Goal: Information Seeking & Learning: Learn about a topic

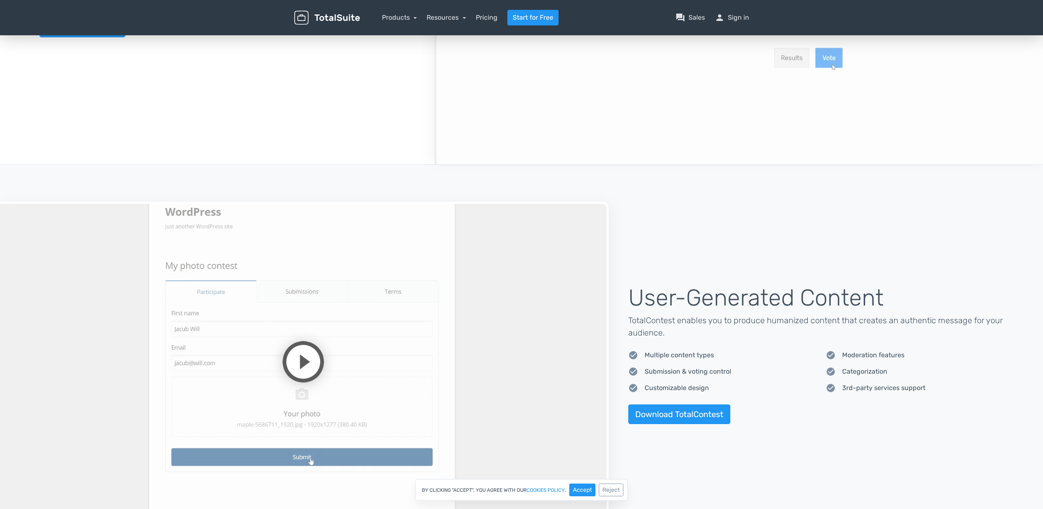
scroll to position [549, 0]
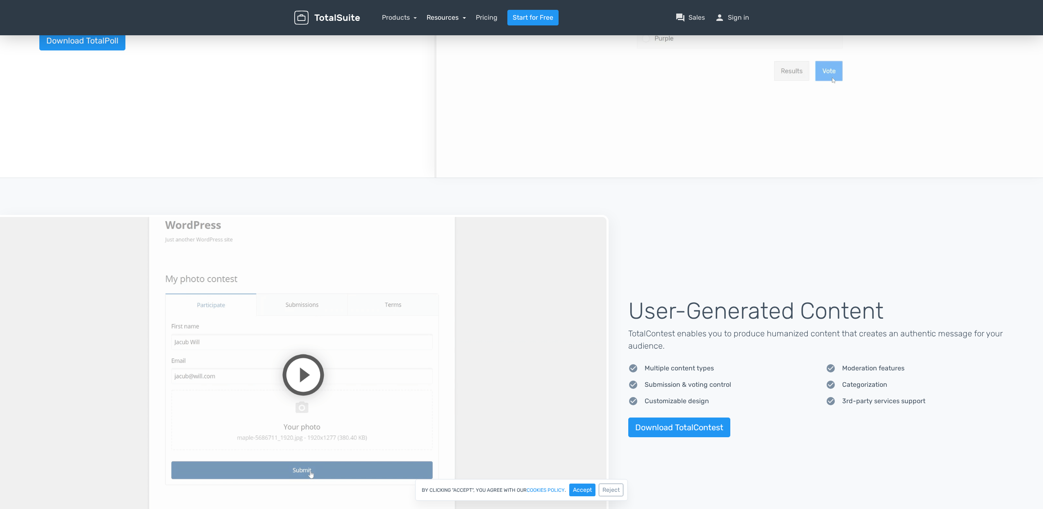
click at [448, 17] on link "Resources" at bounding box center [446, 18] width 39 height 8
click at [478, 90] on link "school Documentation" at bounding box center [470, 86] width 86 height 23
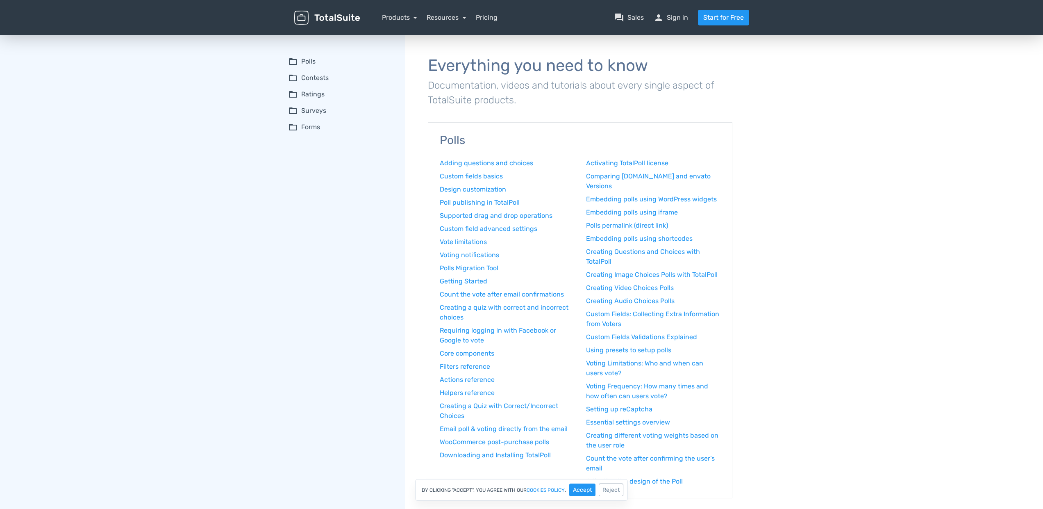
click at [324, 74] on summary "folder_open Contests" at bounding box center [340, 78] width 105 height 10
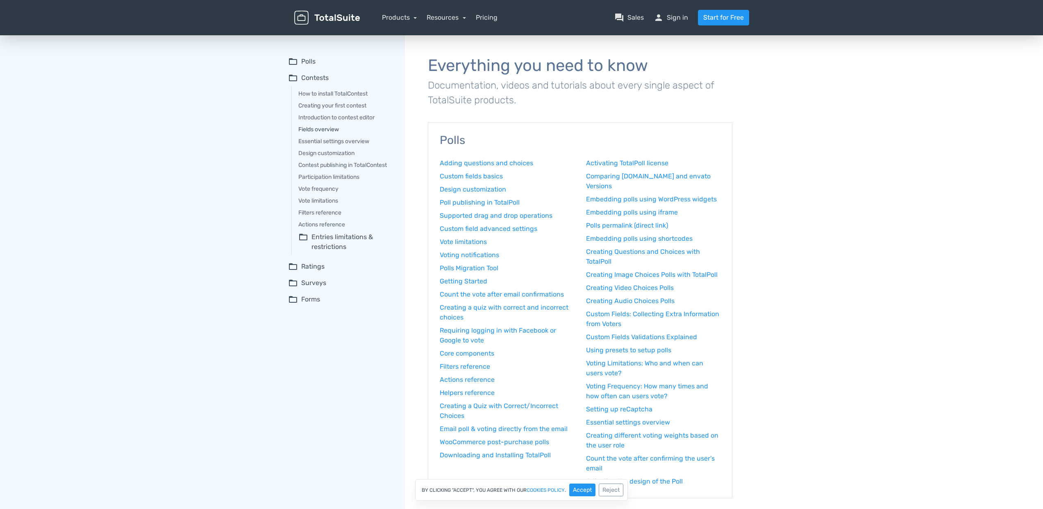
click at [336, 130] on link "Fields overview" at bounding box center [345, 129] width 95 height 9
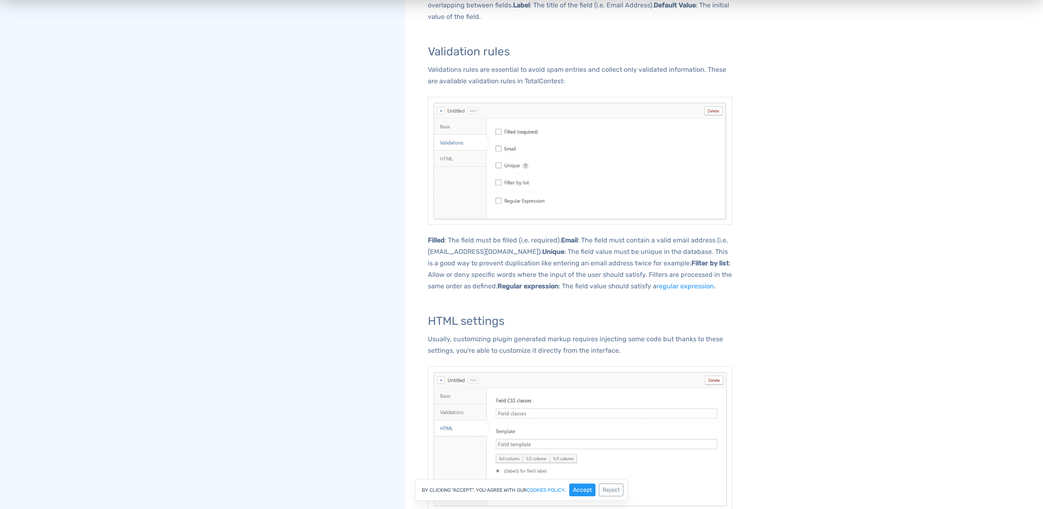
scroll to position [538, 0]
click at [656, 285] on link "regular expression" at bounding box center [684, 285] width 57 height 8
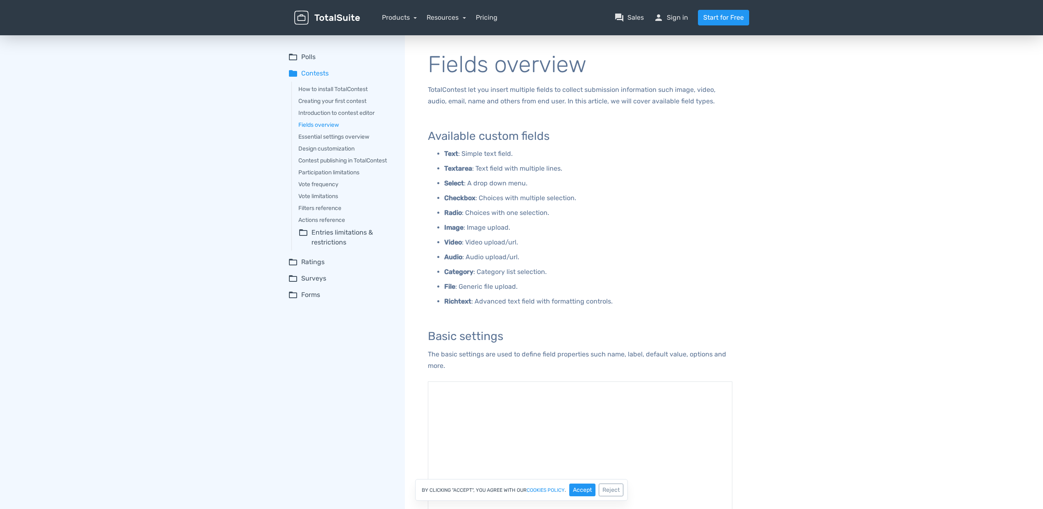
scroll to position [0, 0]
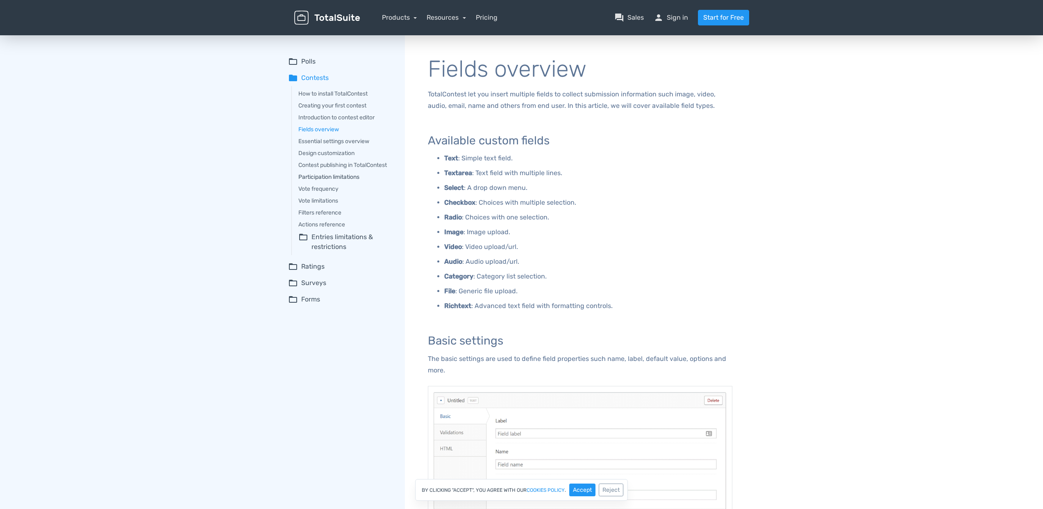
click at [345, 175] on link "Participation limitations" at bounding box center [345, 177] width 95 height 9
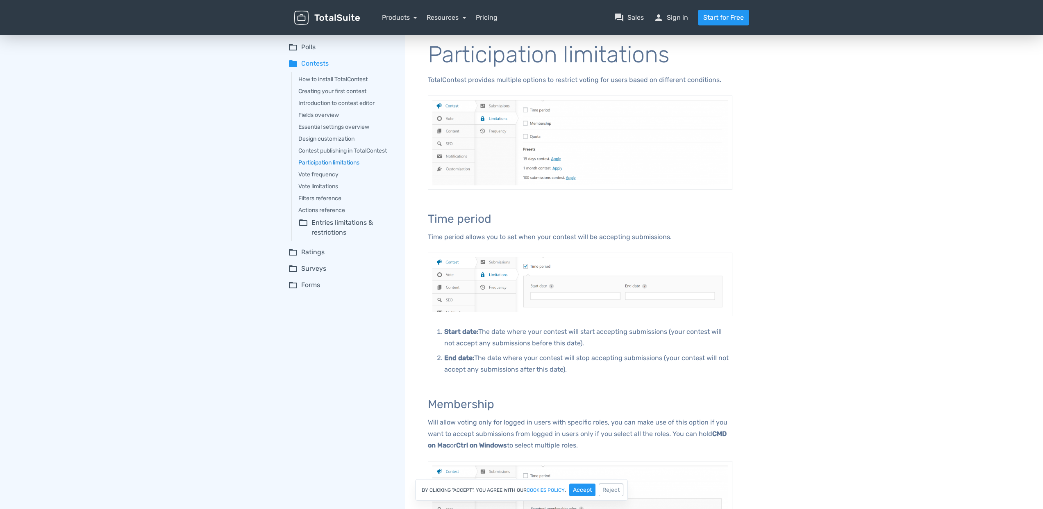
scroll to position [8, 0]
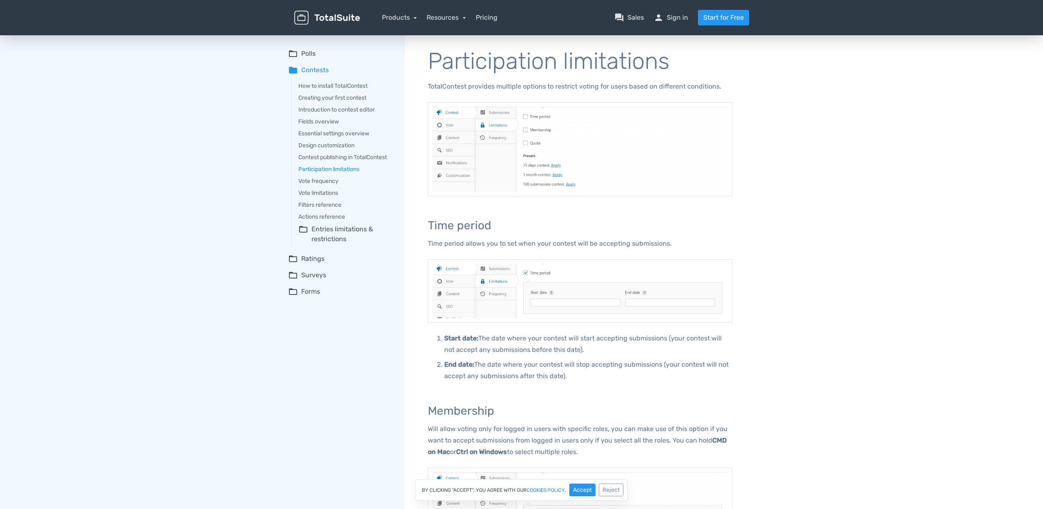
click at [348, 234] on summary "folder_open Entries limitations & restrictions" at bounding box center [345, 234] width 95 height 20
click at [353, 255] on link "Participation frequency" at bounding box center [351, 254] width 85 height 9
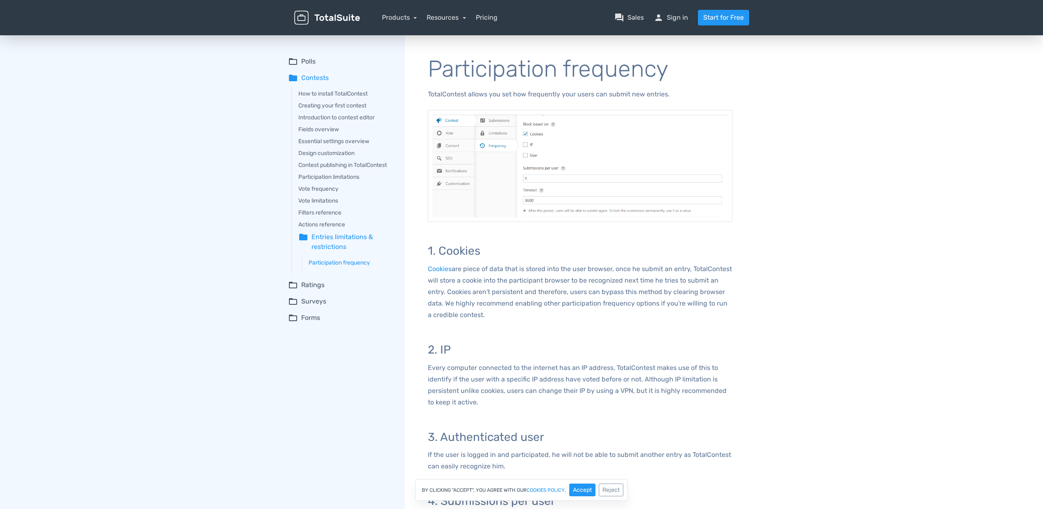
click at [315, 284] on summary "folder_open Ratings" at bounding box center [340, 285] width 105 height 10
click at [305, 354] on summary "folder_open Surveys" at bounding box center [340, 355] width 105 height 10
